Goal: Complete application form

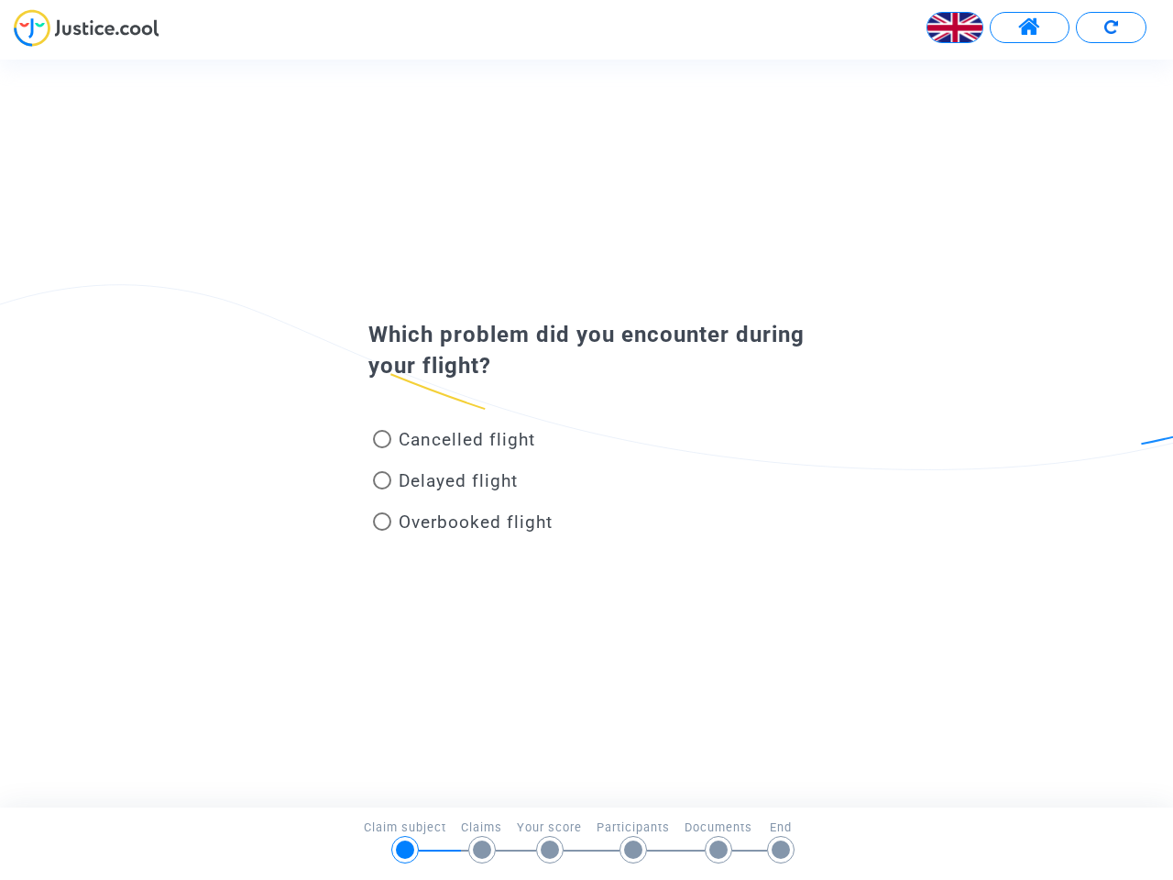
click at [955, 27] on img at bounding box center [954, 27] width 55 height 55
click at [1029, 27] on span at bounding box center [1029, 28] width 23 height 24
click at [1111, 27] on div at bounding box center [586, 34] width 1173 height 50
click at [586, 432] on div "Cancelled flight" at bounding box center [557, 442] width 404 height 41
click at [454, 443] on span "Cancelled flight" at bounding box center [467, 439] width 137 height 21
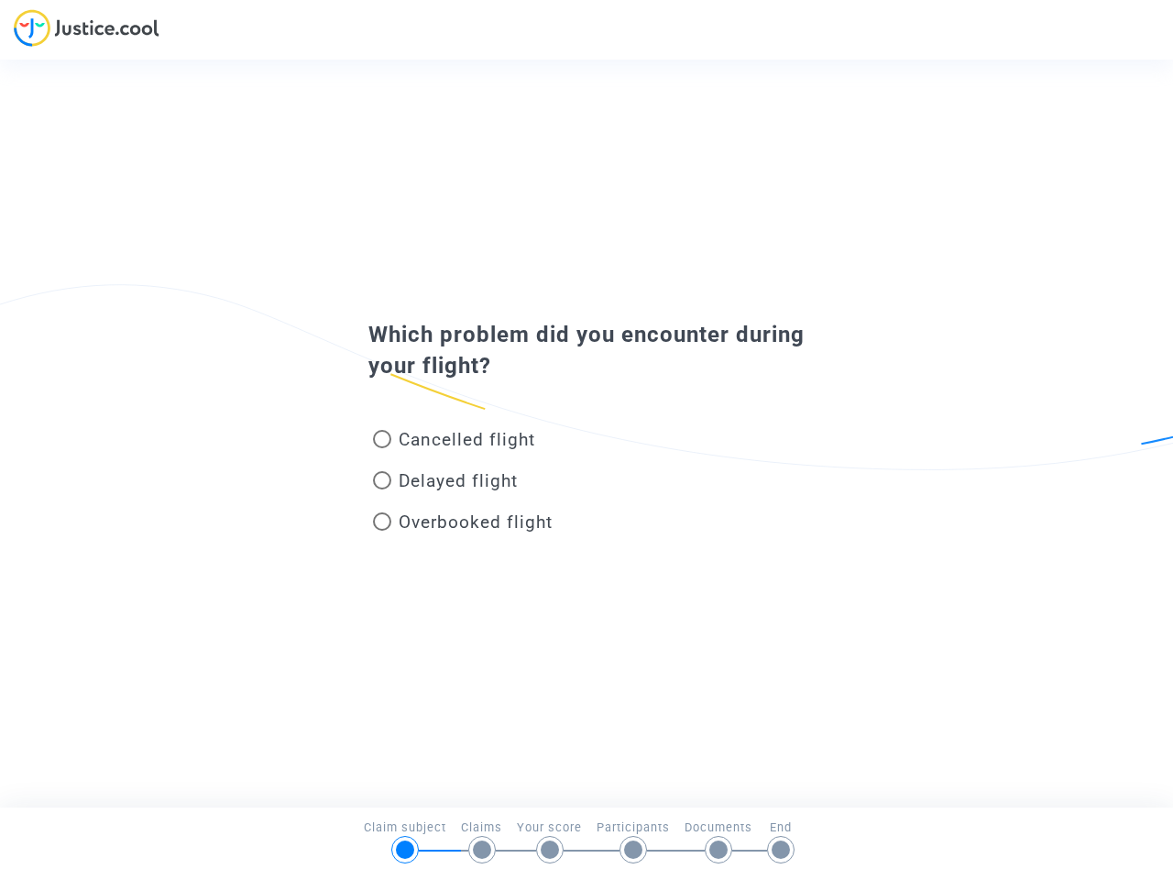
click at [382, 448] on input "Cancelled flight" at bounding box center [381, 448] width 1 height 1
radio input "true"
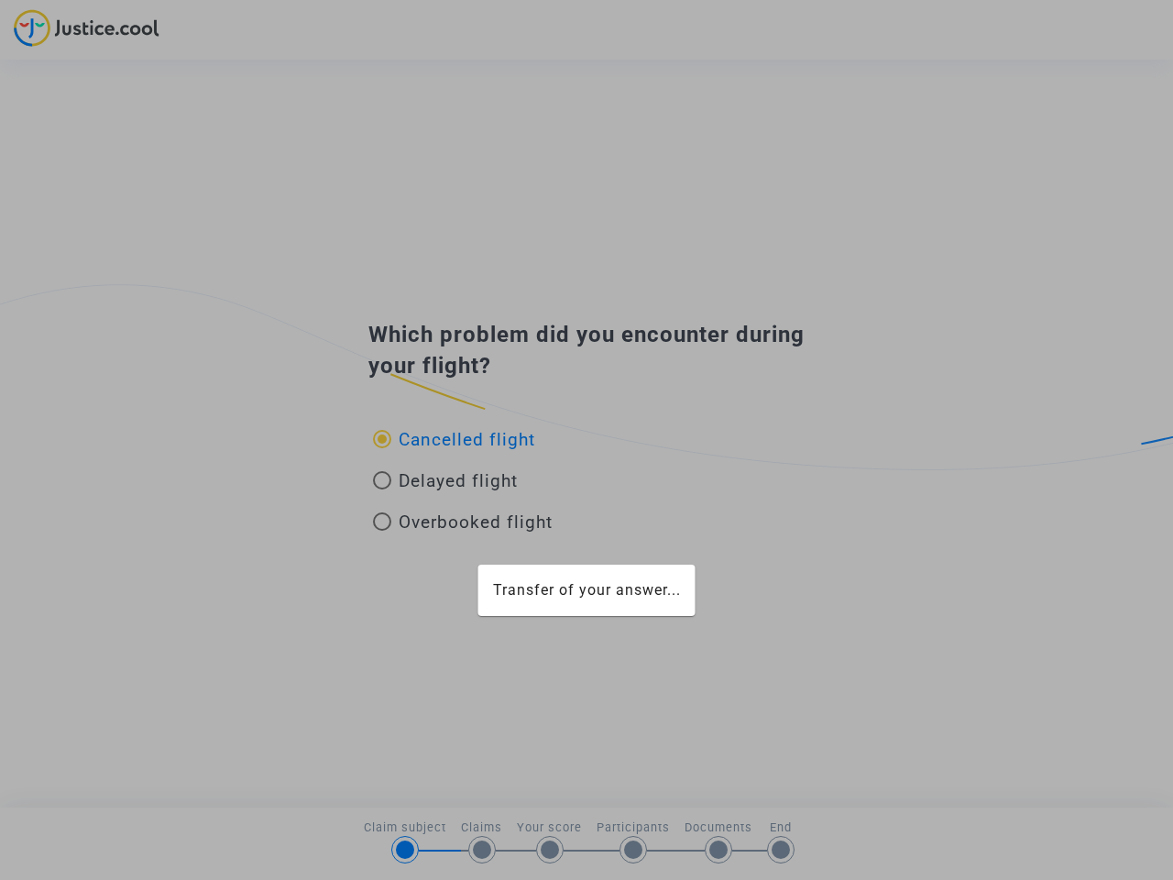
click at [454, 439] on div "Transfer of your answer..." at bounding box center [586, 440] width 1173 height 880
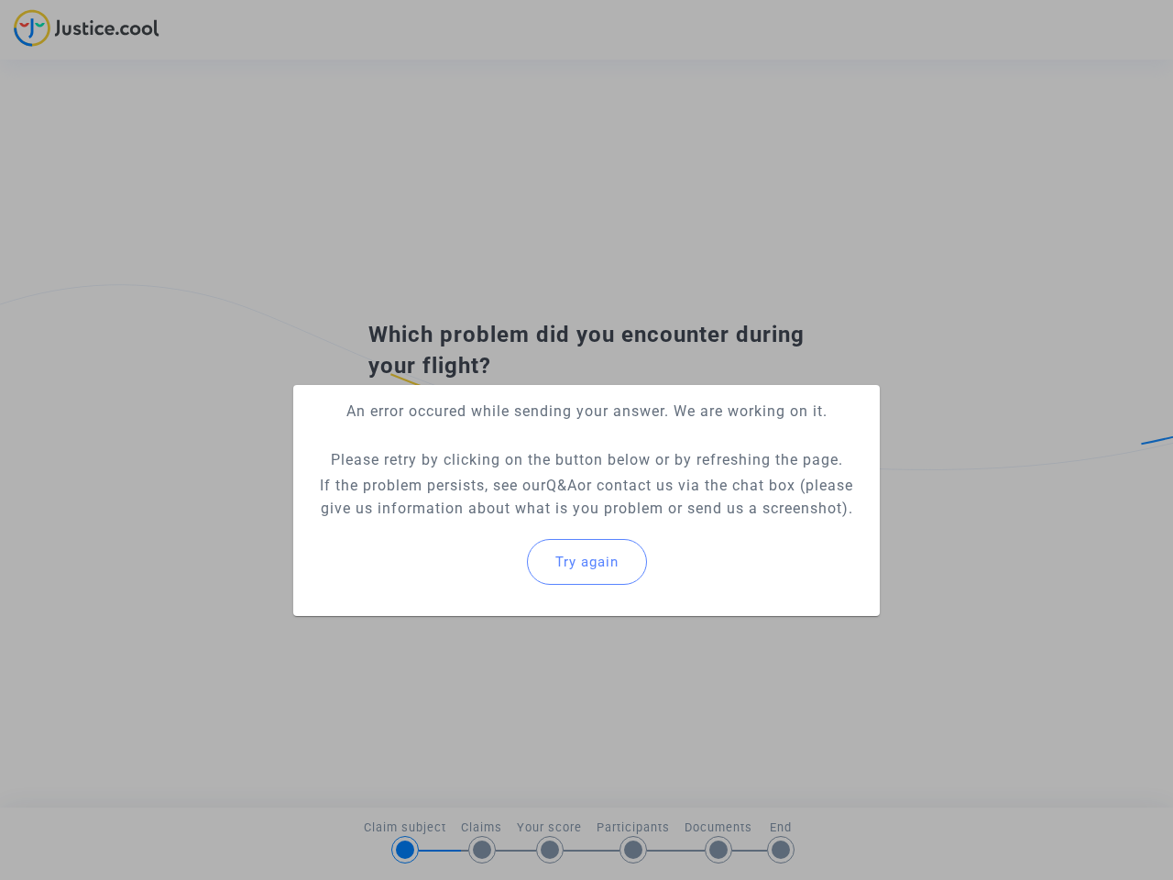
click at [445, 484] on p "If the problem persists, see our Q&A or contact us via the chat box (please giv…" at bounding box center [586, 497] width 557 height 46
click at [445, 480] on p "If the problem persists, see our Q&A or contact us via the chat box (please giv…" at bounding box center [586, 497] width 557 height 46
click at [463, 525] on div "Try again" at bounding box center [586, 561] width 557 height 79
click at [463, 521] on mat-card "An error occured while sending your answer. We are working on it. Please retry …" at bounding box center [586, 500] width 586 height 231
